Goal: Task Accomplishment & Management: Manage account settings

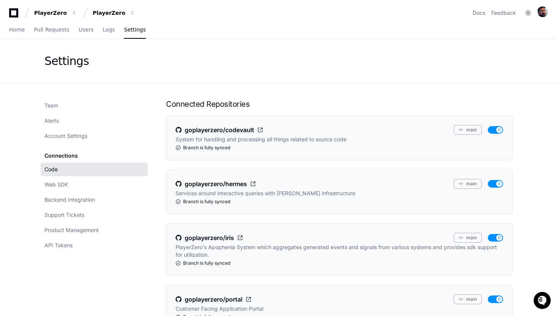
click at [232, 110] on div "Connected Repositories goplayerzero/codevault main System for handling and proc…" at bounding box center [339, 303] width 347 height 408
click at [222, 105] on h1 "Connected Repositories" at bounding box center [339, 104] width 347 height 11
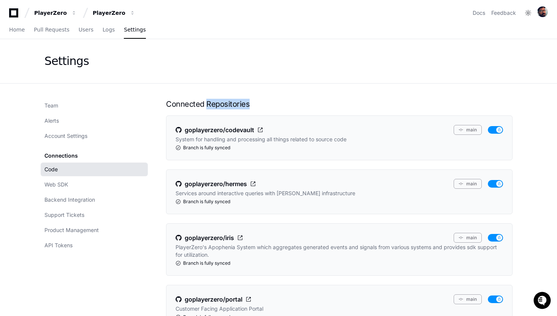
click at [222, 105] on h1 "Connected Repositories" at bounding box center [339, 104] width 347 height 11
drag, startPoint x: 214, startPoint y: 104, endPoint x: 222, endPoint y: 105, distance: 8.1
click at [222, 105] on h1 "Connected Repositories" at bounding box center [339, 104] width 347 height 11
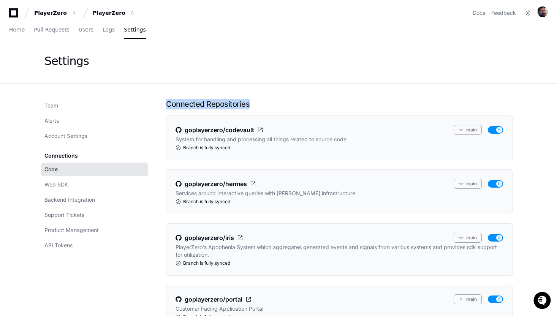
click at [222, 105] on h1 "Connected Repositories" at bounding box center [339, 104] width 347 height 11
click at [206, 106] on h1 "Connected Repositories" at bounding box center [339, 104] width 347 height 11
click at [206, 105] on h1 "Connected Repositories" at bounding box center [339, 104] width 347 height 11
